Goal: Information Seeking & Learning: Learn about a topic

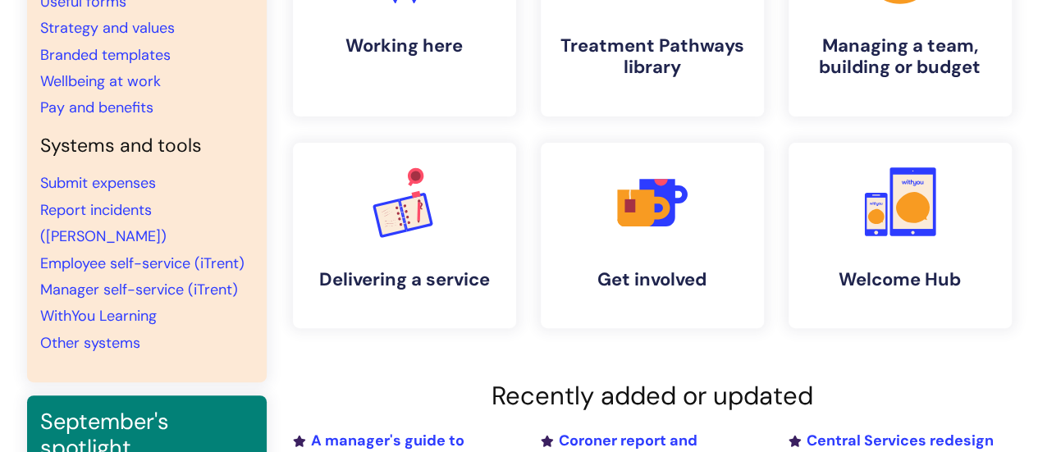
scroll to position [246, 0]
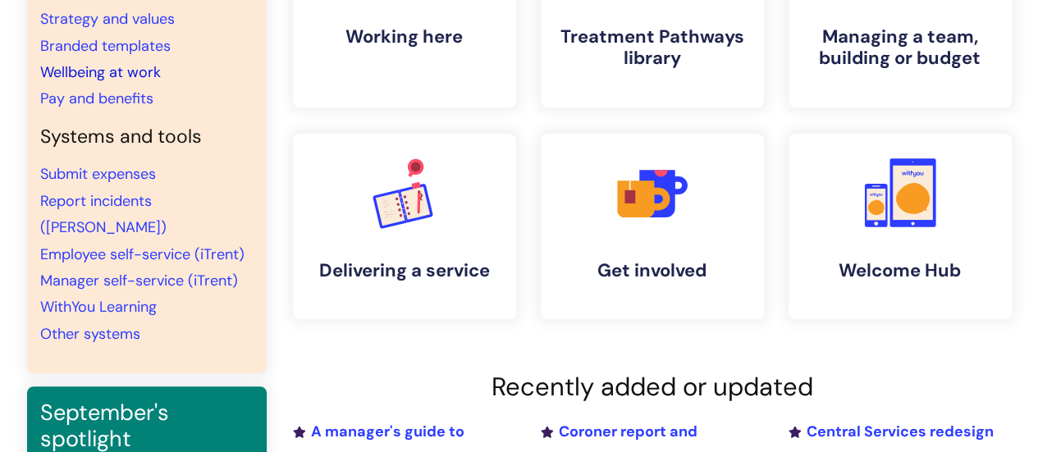
click at [153, 71] on link "Wellbeing at work" at bounding box center [100, 72] width 121 height 20
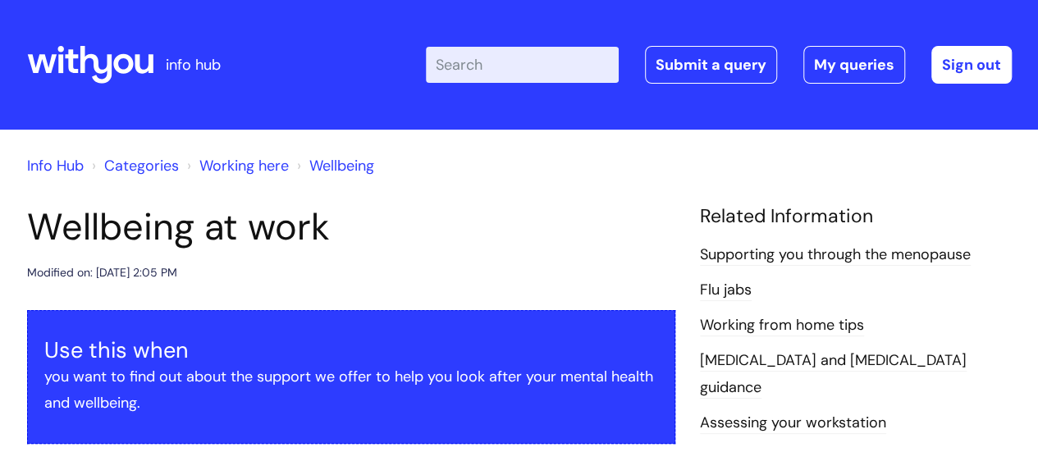
click at [515, 67] on input "Enter your search term here..." at bounding box center [522, 65] width 193 height 36
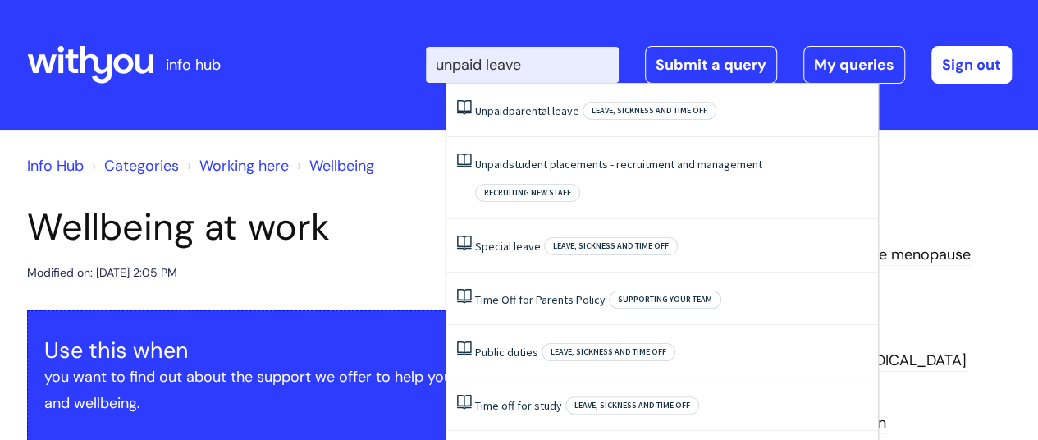
type input "unpaid leave"
click button "Search" at bounding box center [0, 0] width 0 height 0
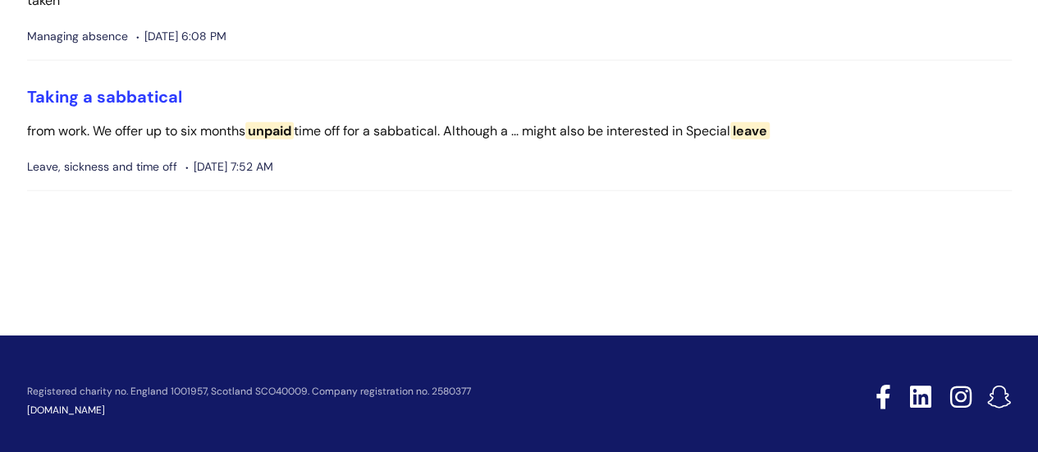
scroll to position [2251, 0]
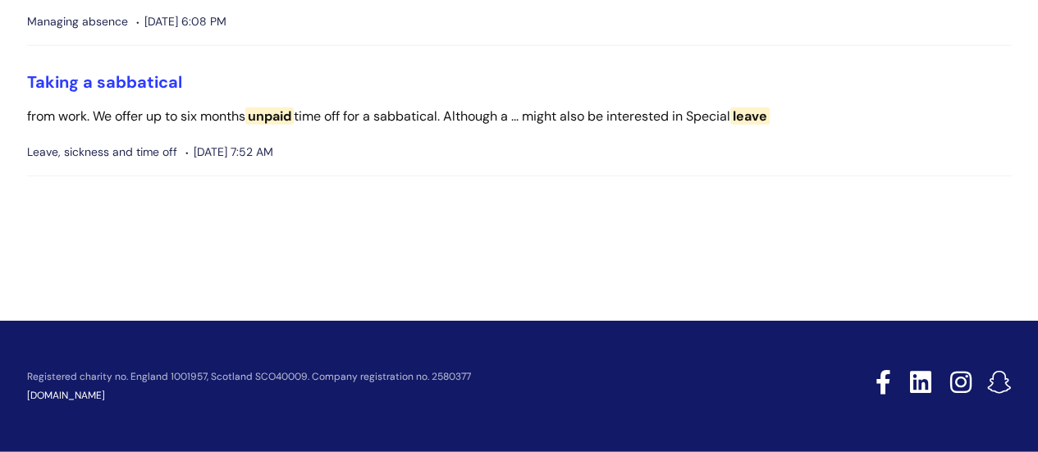
click at [770, 116] on span "leave" at bounding box center [750, 116] width 39 height 17
click at [146, 79] on link "Taking a sabbatical" at bounding box center [104, 81] width 155 height 21
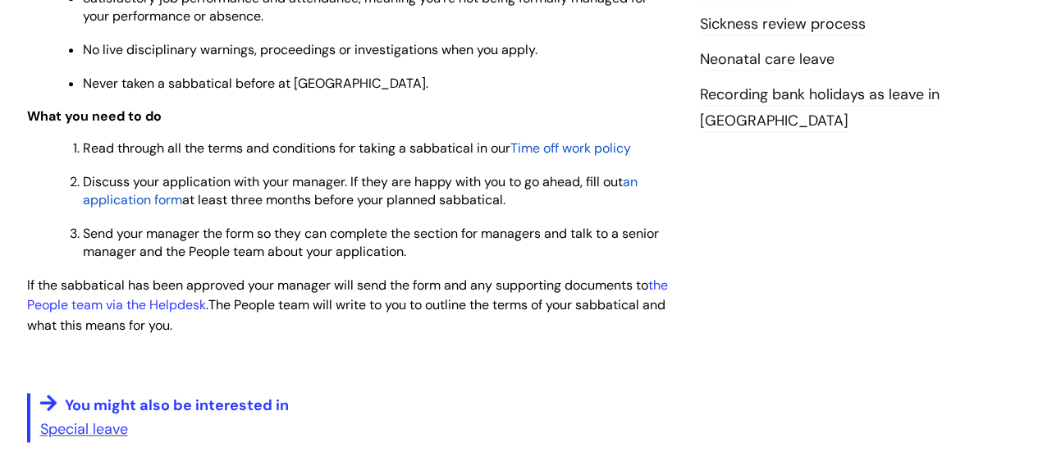
scroll to position [903, 0]
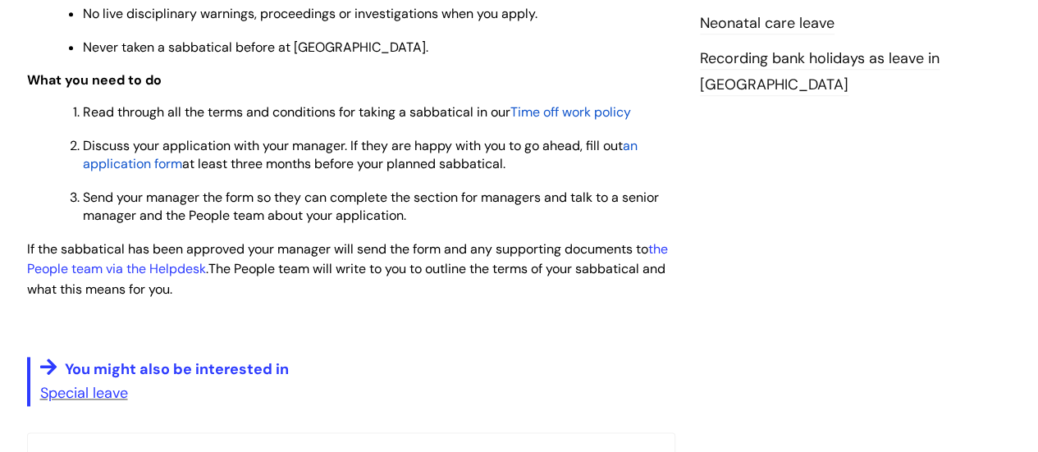
click at [548, 115] on span "Time off work policy" at bounding box center [571, 111] width 121 height 17
